Goal: Find specific page/section

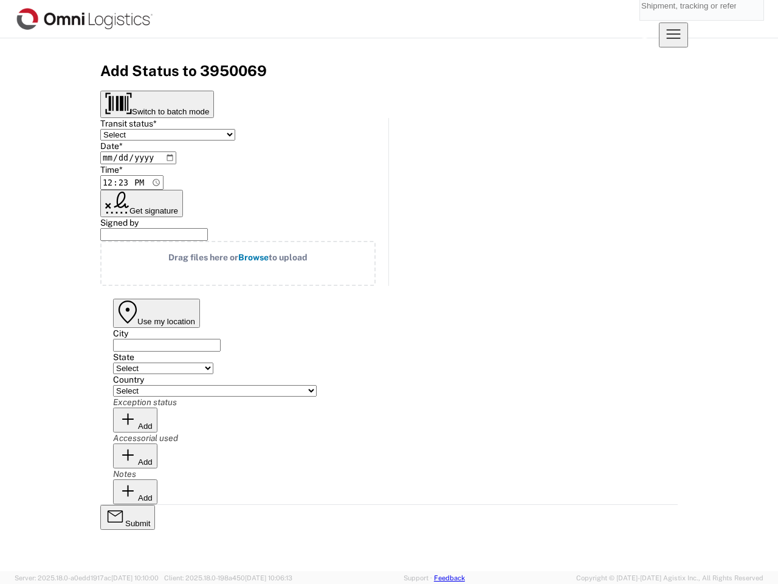
click at [640, 19] on input "search" at bounding box center [692, 5] width 105 height 29
click at [659, 19] on icon at bounding box center [644, 29] width 29 height 29
